Goal: Information Seeking & Learning: Learn about a topic

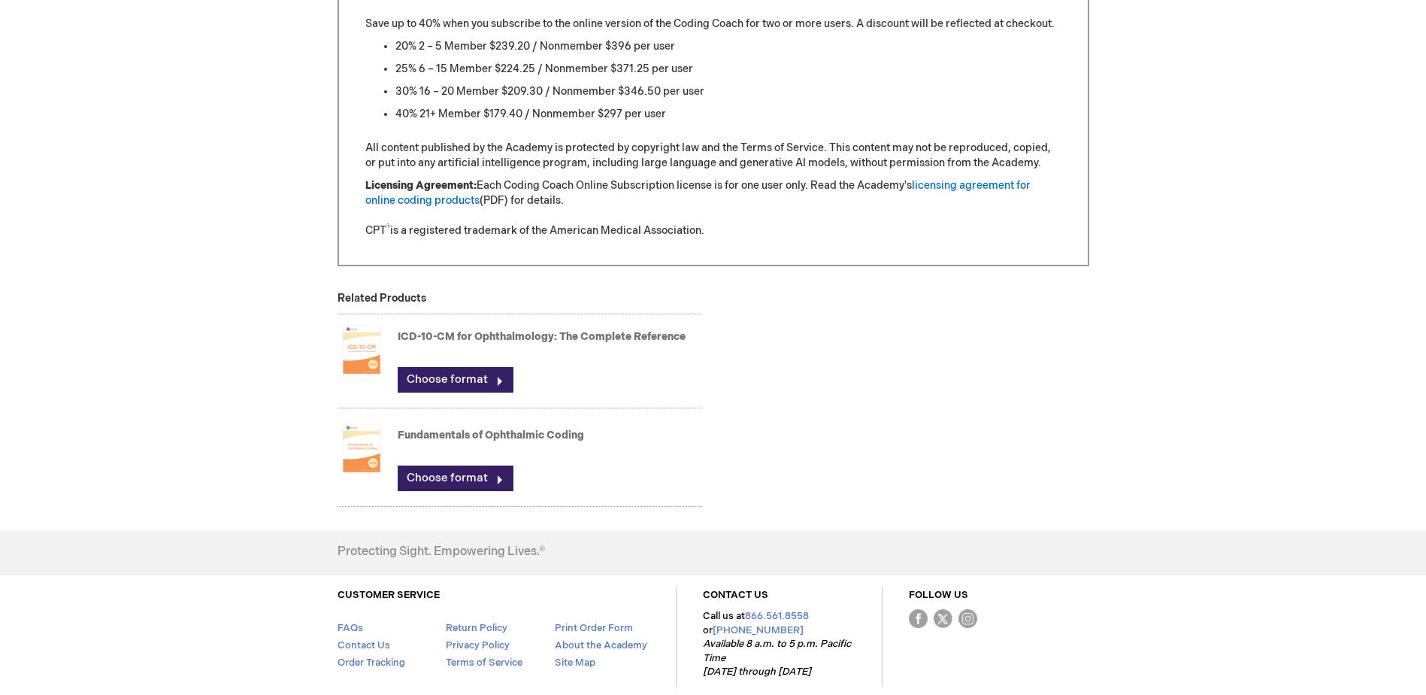
scroll to position [1551, 0]
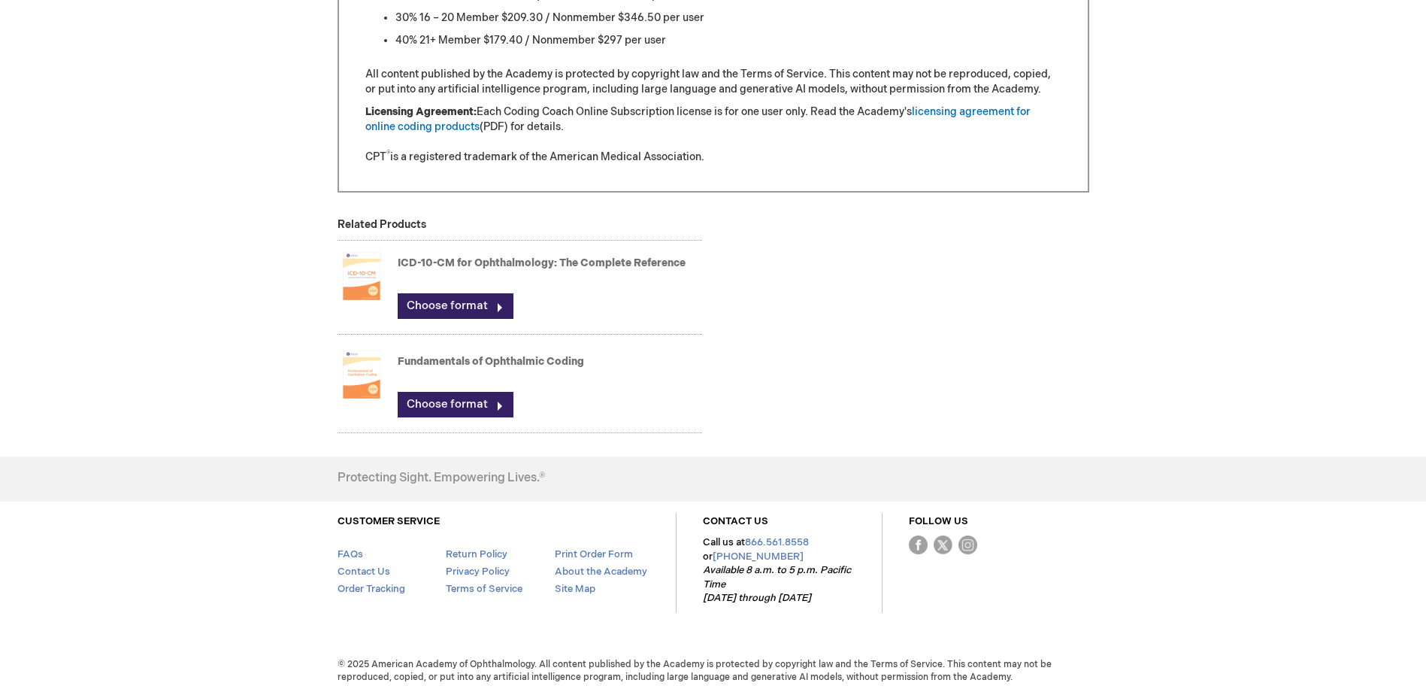
click at [359, 385] on img at bounding box center [362, 374] width 48 height 60
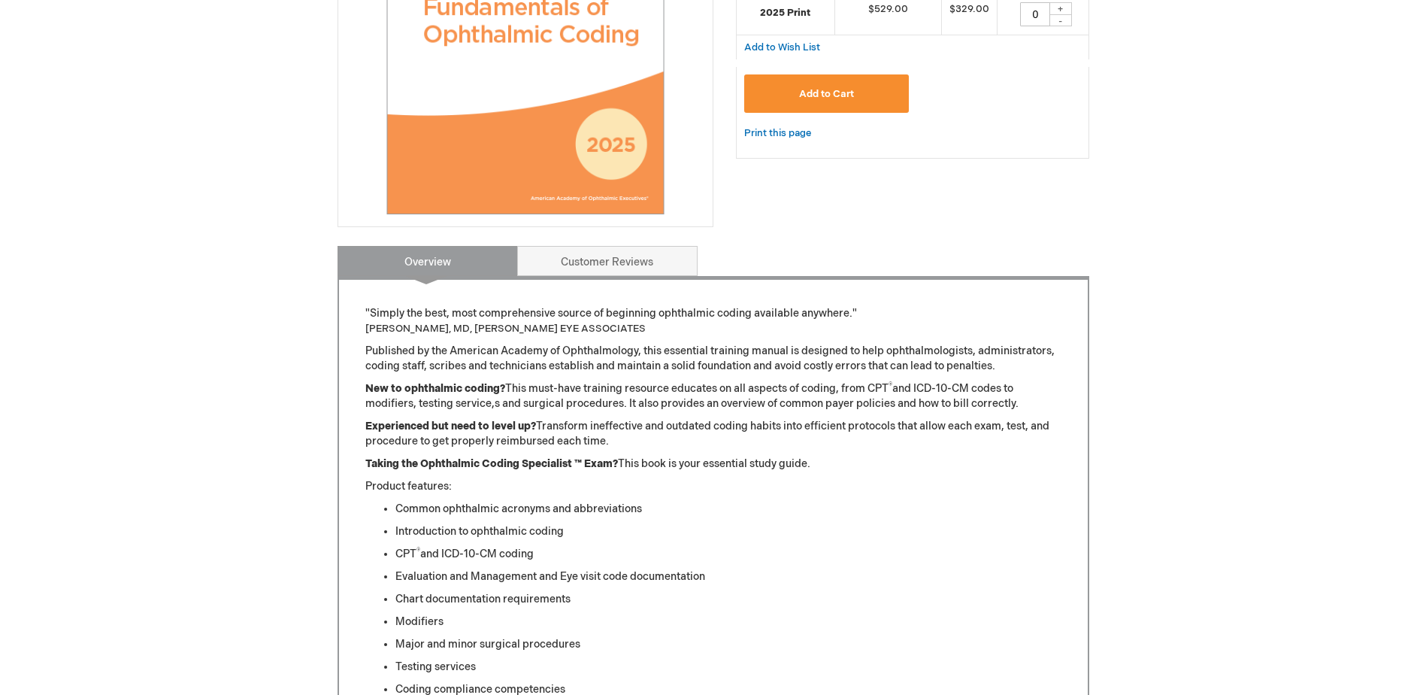
scroll to position [451, 0]
click at [592, 259] on link "Customer Reviews" at bounding box center [607, 261] width 180 height 30
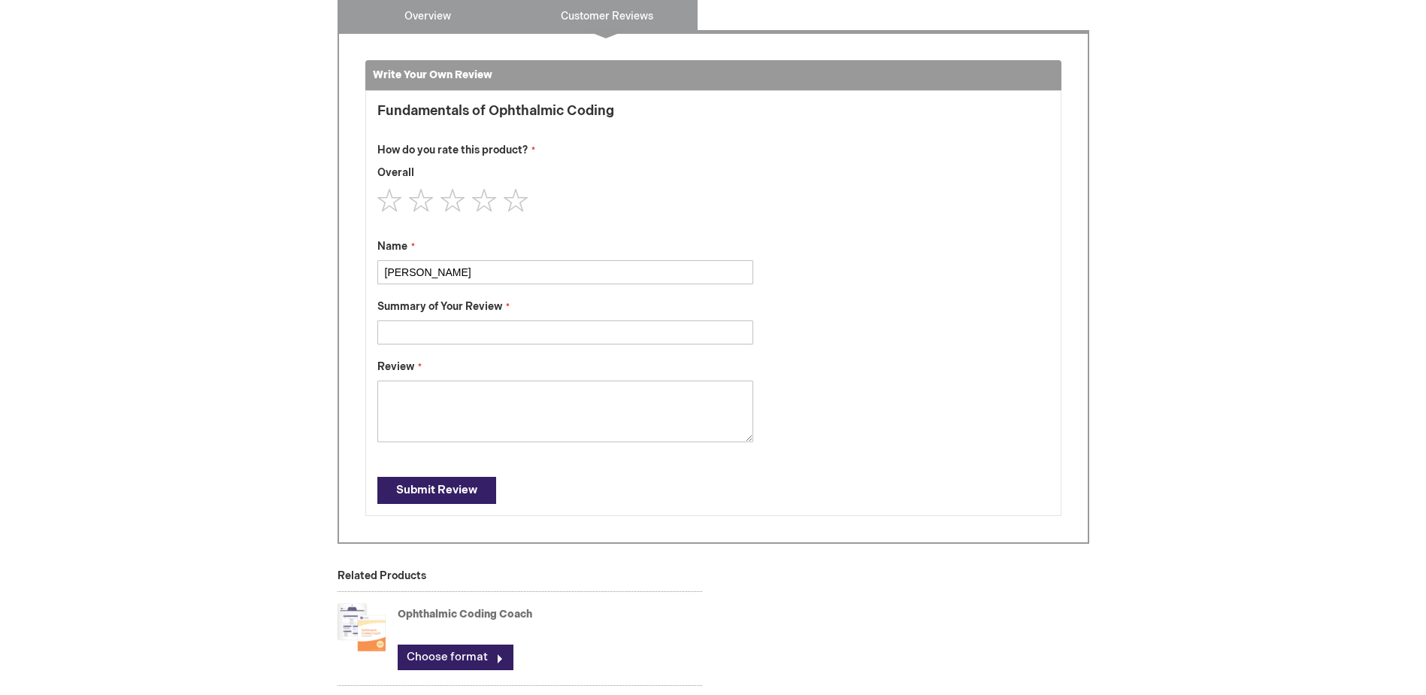
click at [443, 19] on link "Overview" at bounding box center [428, 15] width 180 height 30
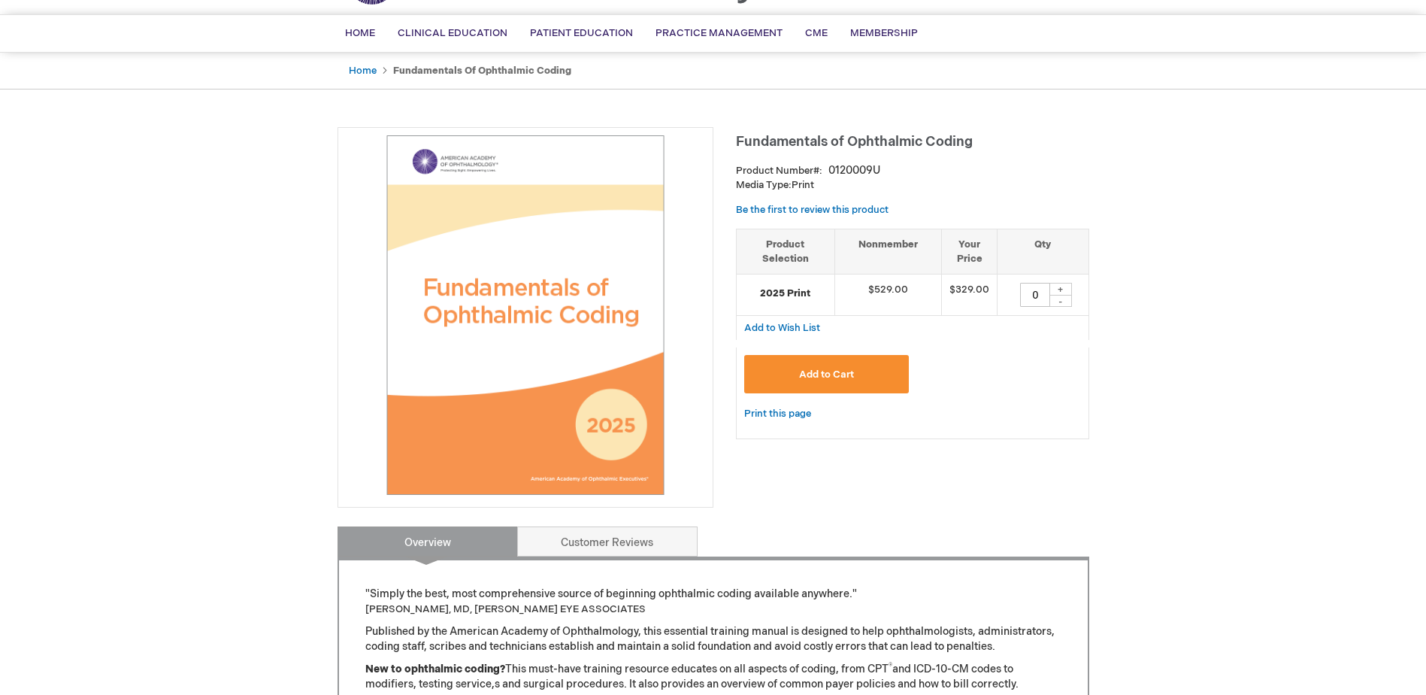
scroll to position [0, 0]
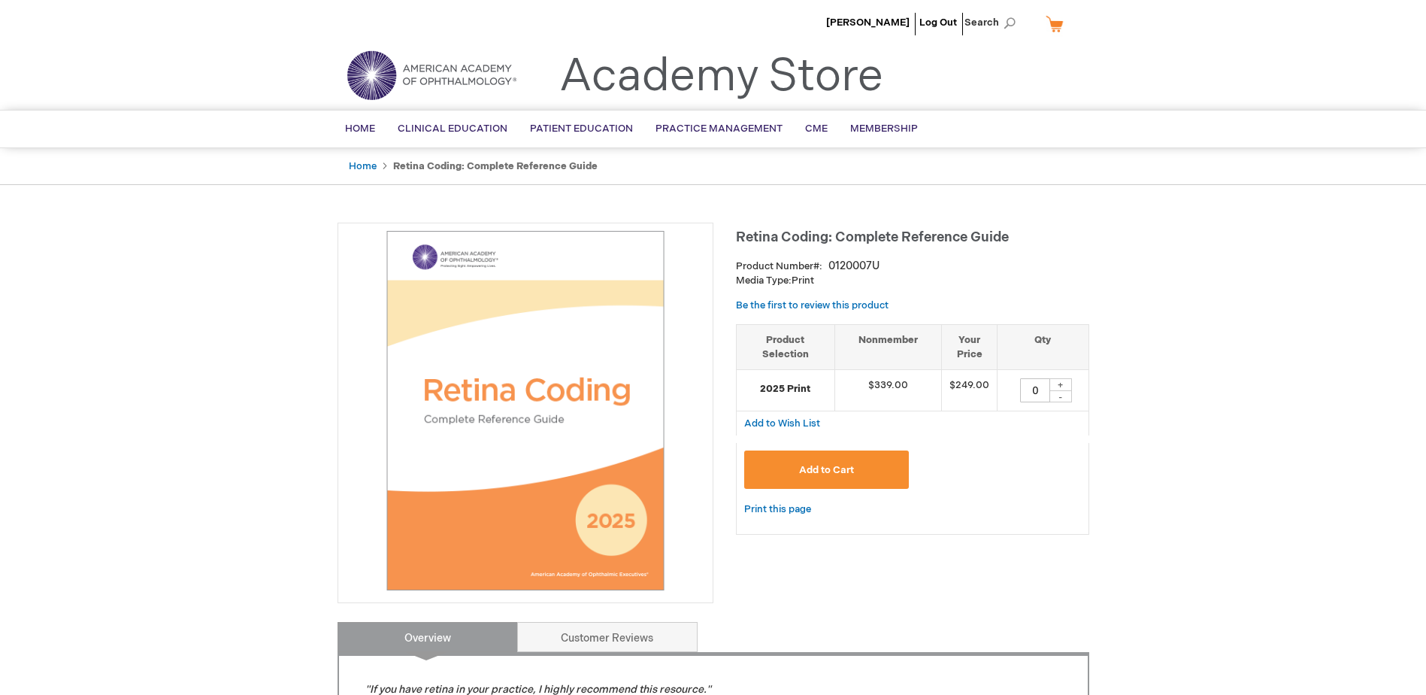
click at [660, 78] on link "Academy Store" at bounding box center [721, 77] width 324 height 54
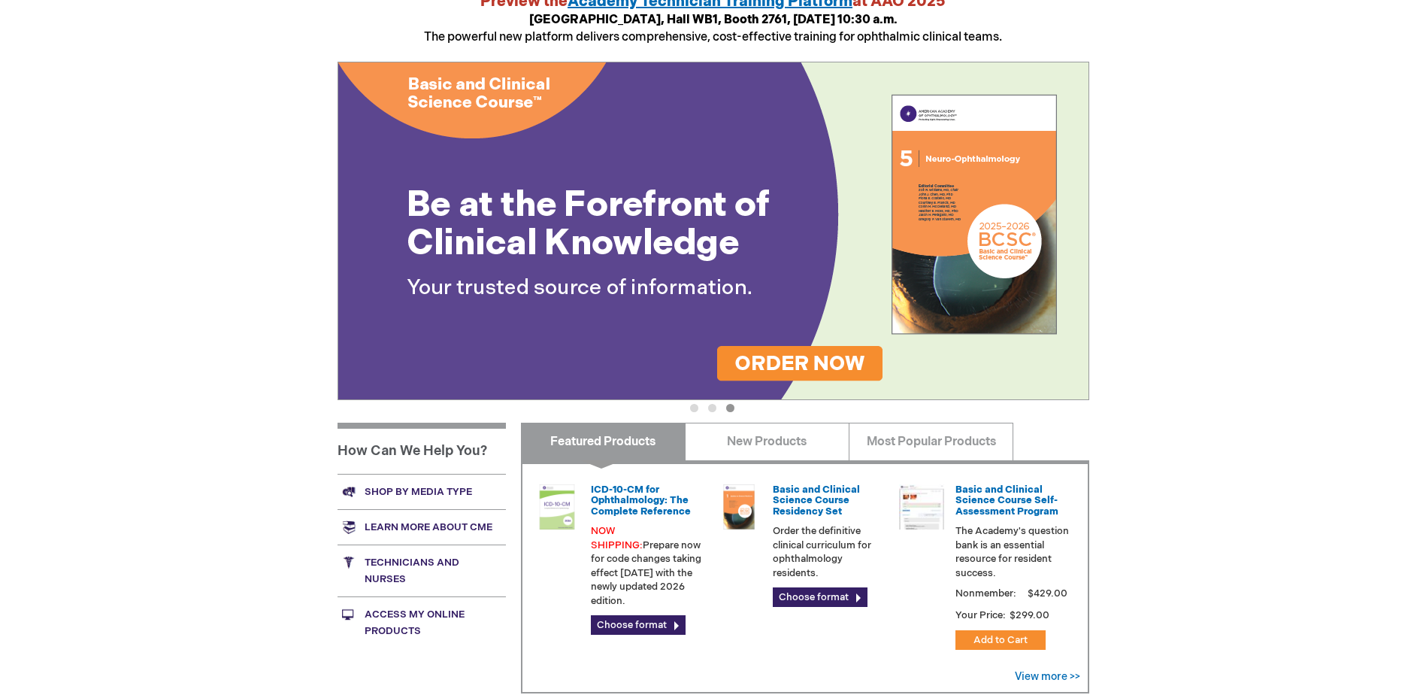
scroll to position [226, 0]
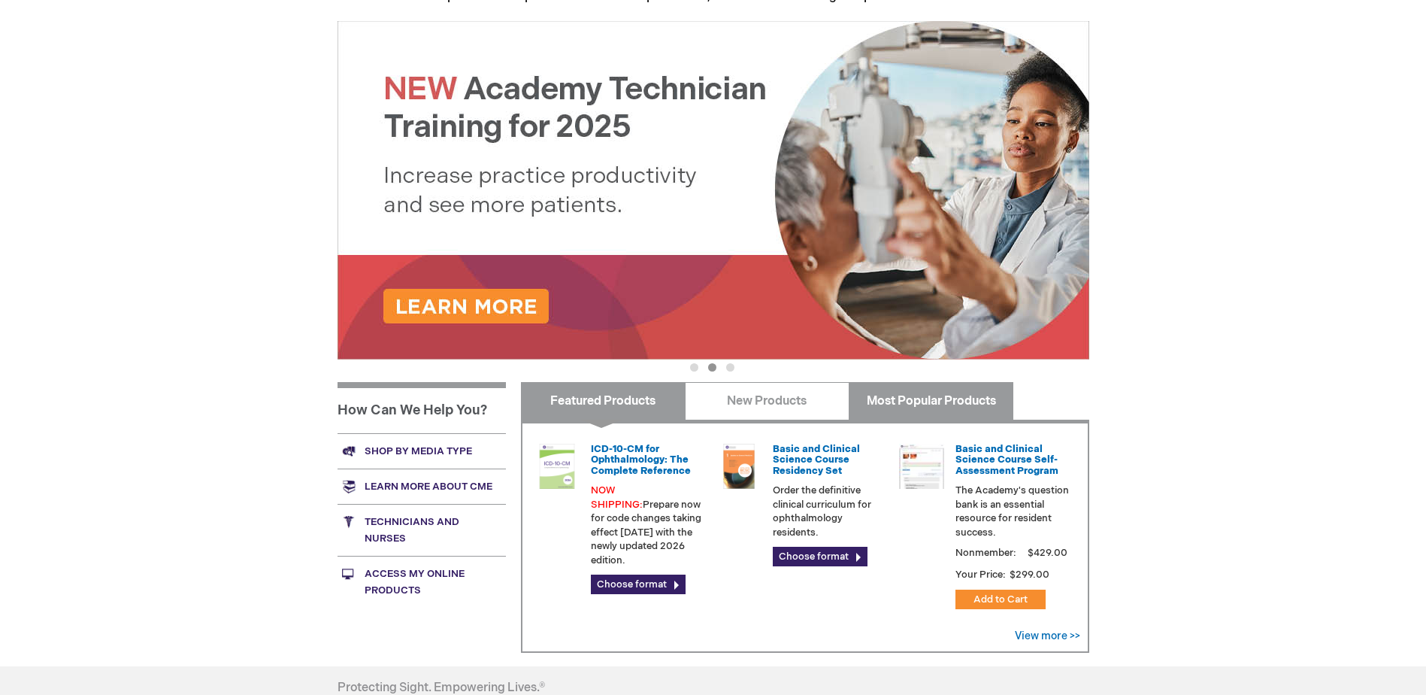
click at [1007, 399] on link "Most Popular Products" at bounding box center [931, 401] width 165 height 38
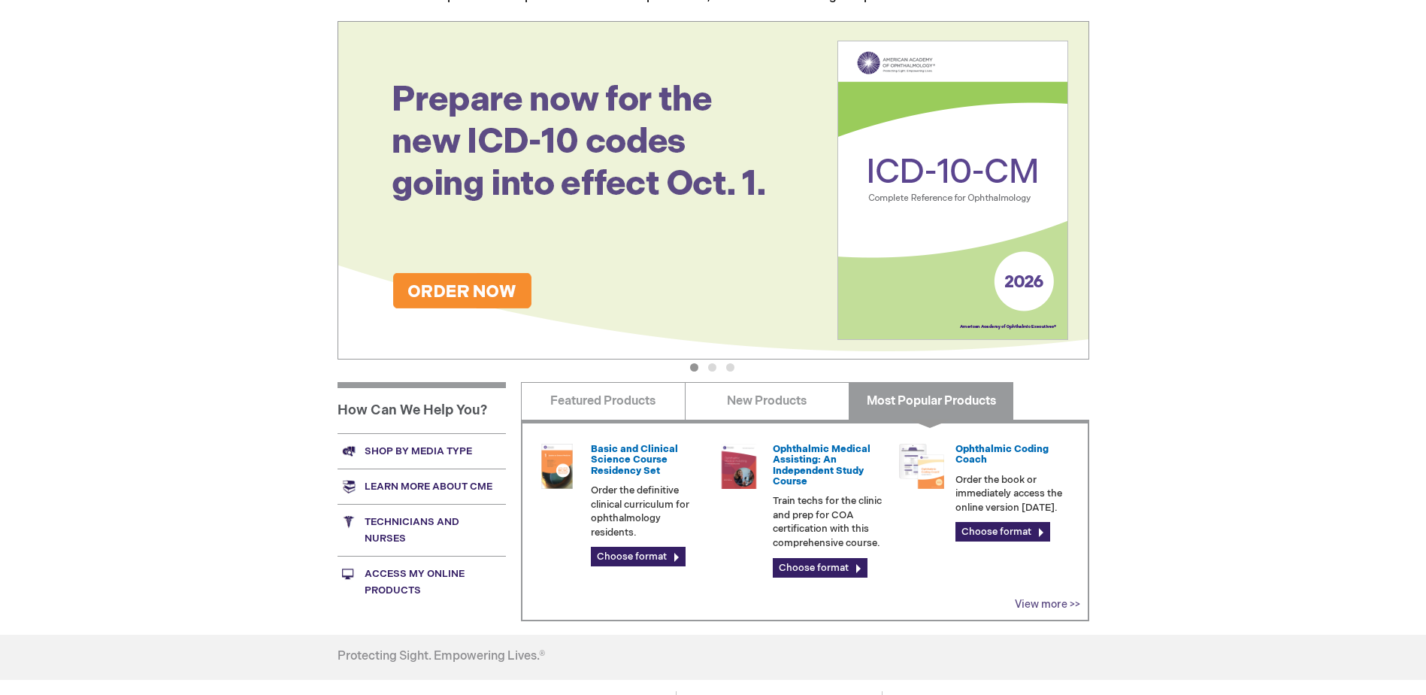
click at [1048, 602] on link "View more >>" at bounding box center [1047, 604] width 65 height 13
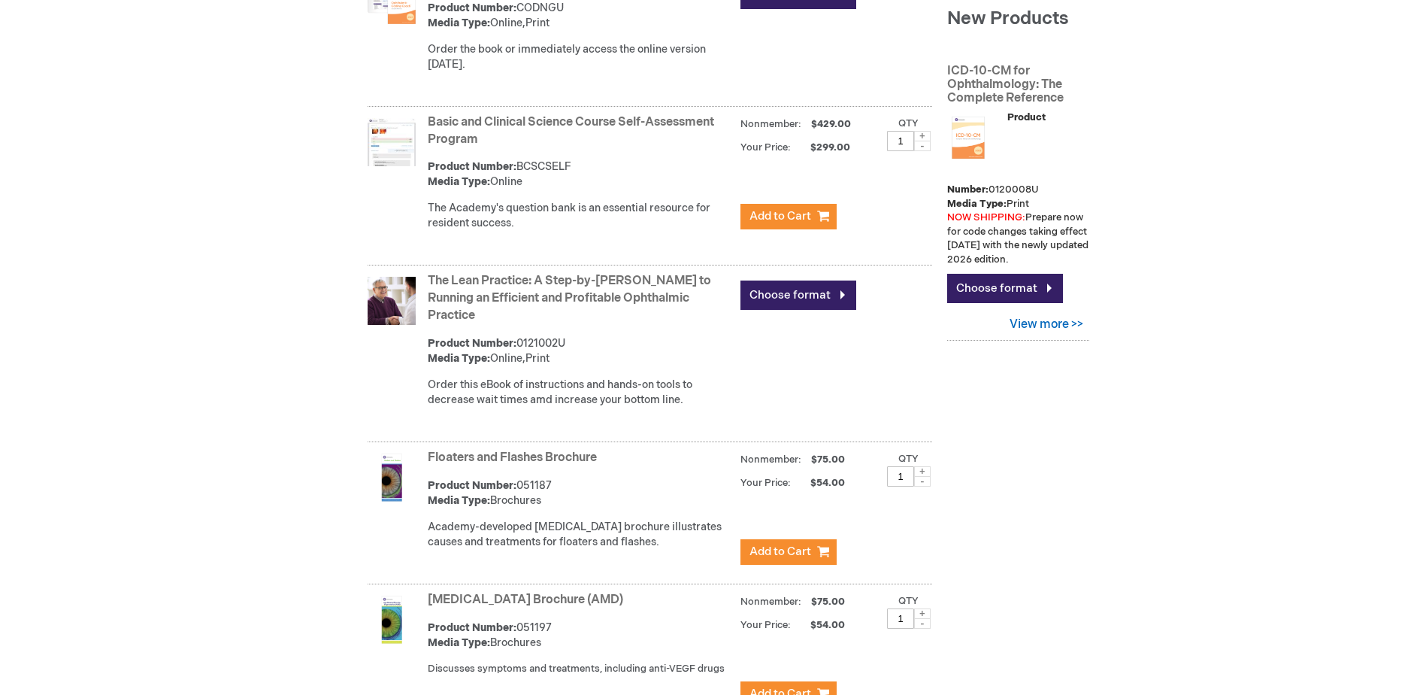
scroll to position [752, 0]
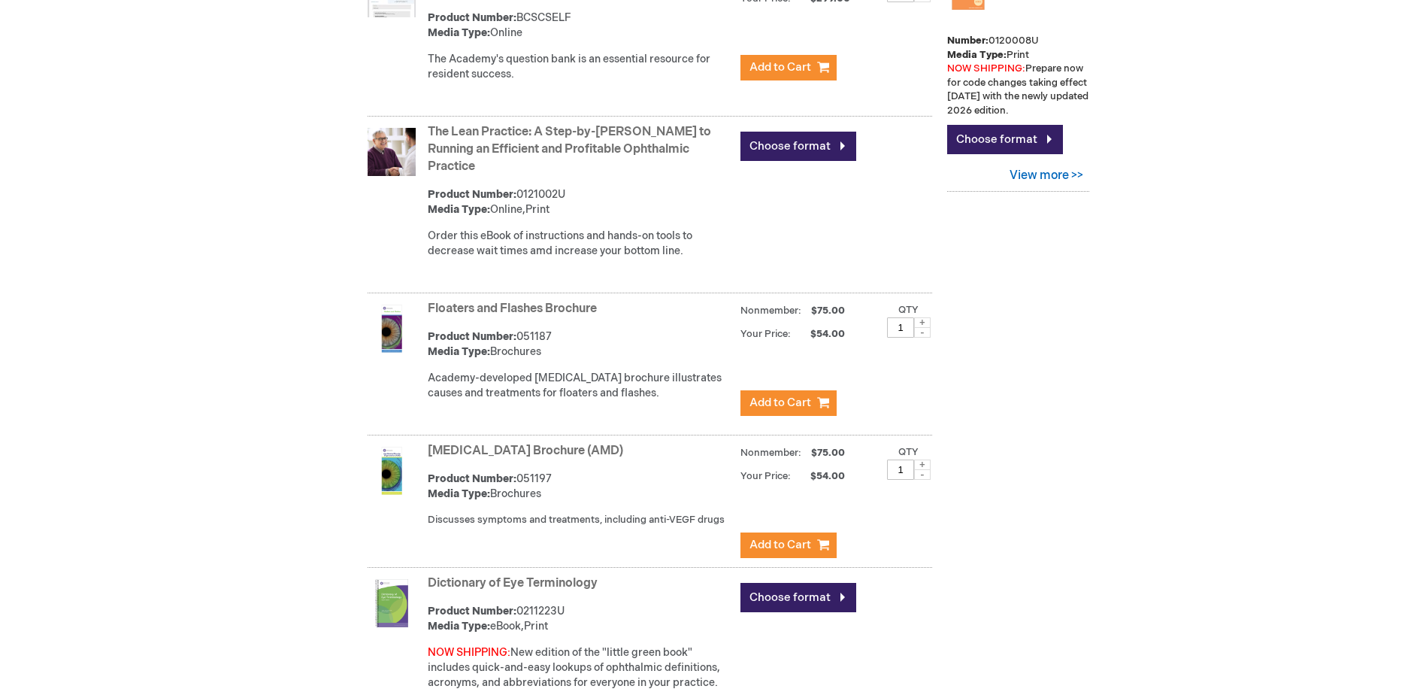
click at [496, 576] on link "Dictionary of Eye Terminology" at bounding box center [513, 583] width 170 height 14
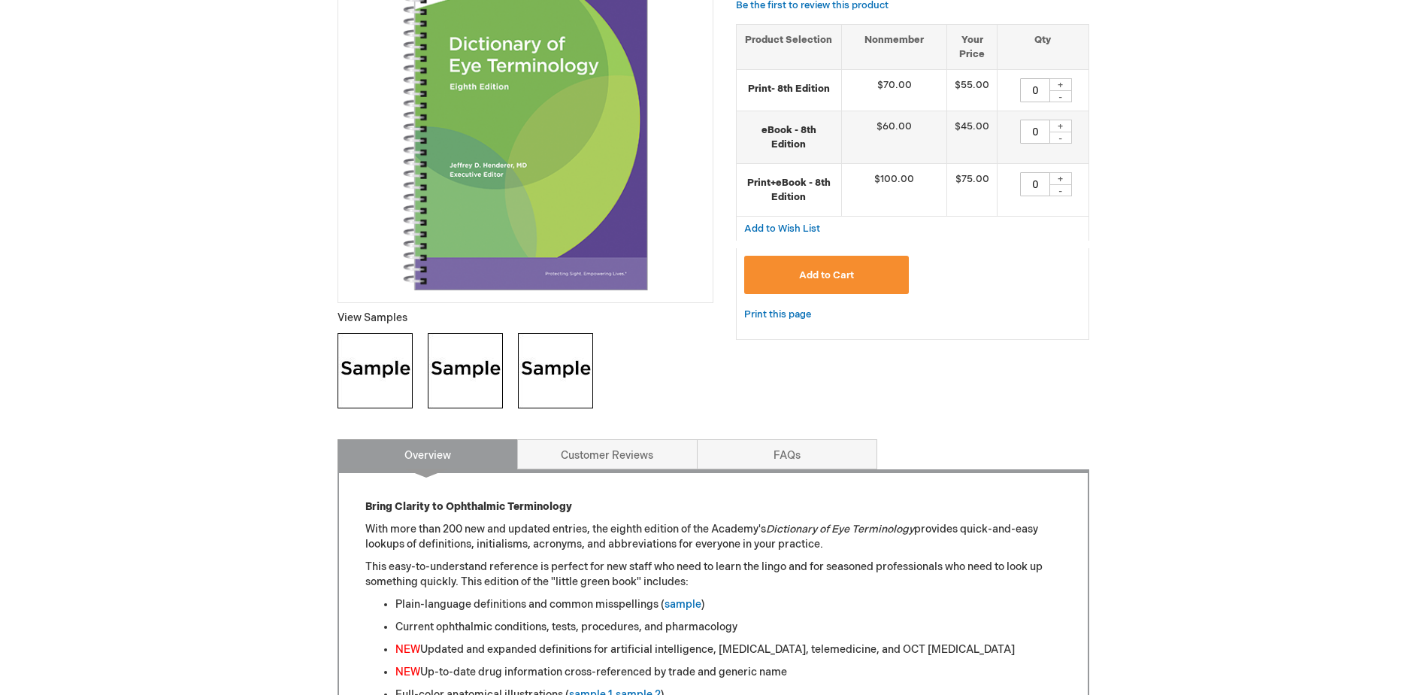
scroll to position [301, 0]
click at [385, 379] on img at bounding box center [375, 369] width 75 height 75
click at [480, 383] on img at bounding box center [465, 369] width 75 height 75
click at [575, 380] on img at bounding box center [555, 369] width 75 height 75
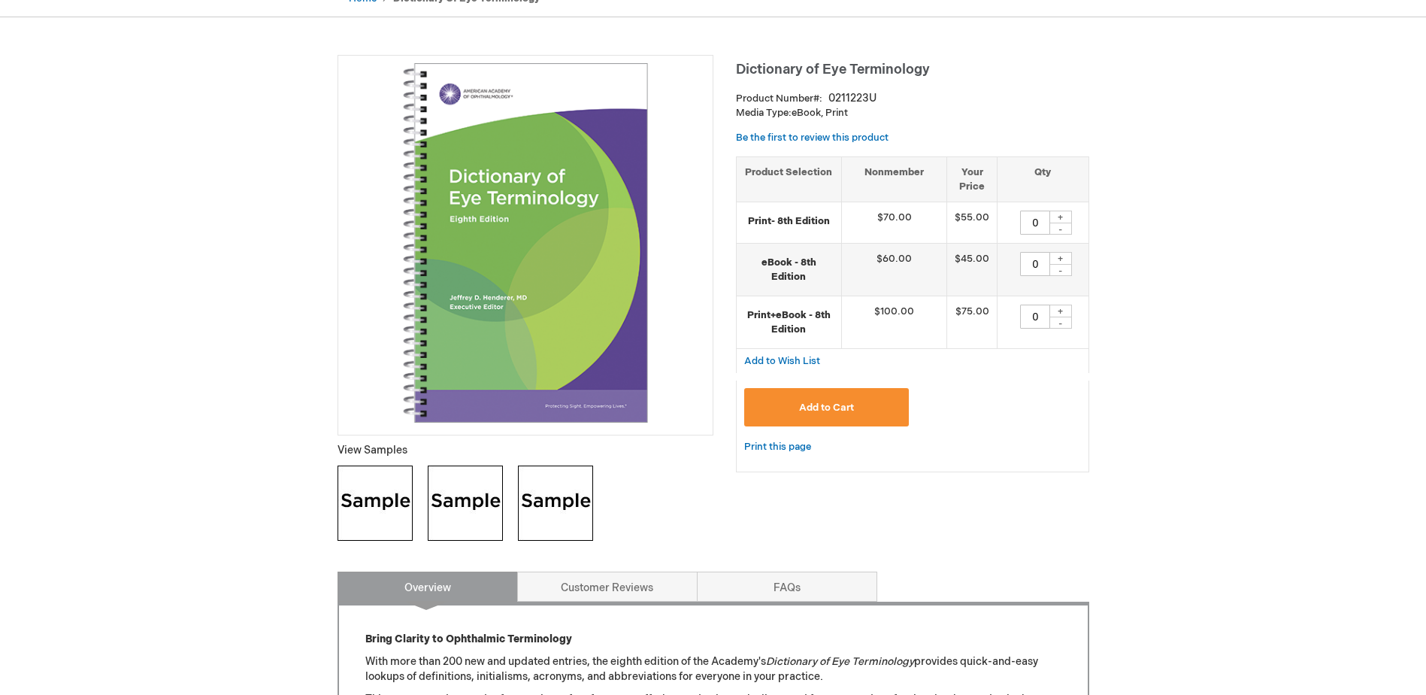
scroll to position [0, 0]
